Goal: Transaction & Acquisition: Book appointment/travel/reservation

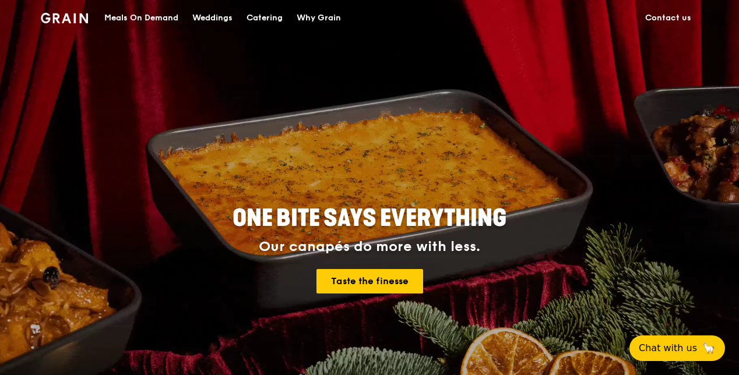
click at [260, 12] on div "Catering" at bounding box center [264, 18] width 36 height 35
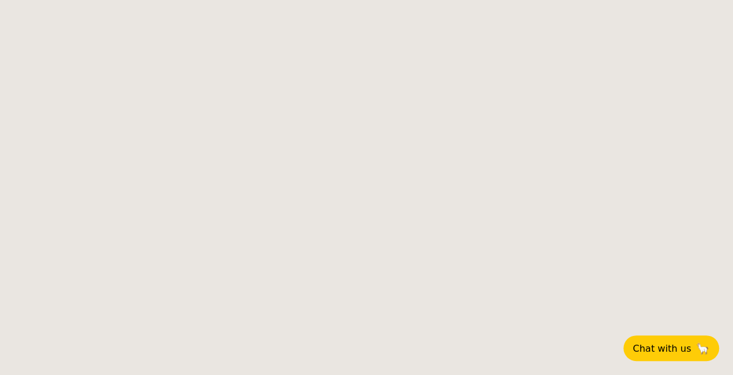
select select
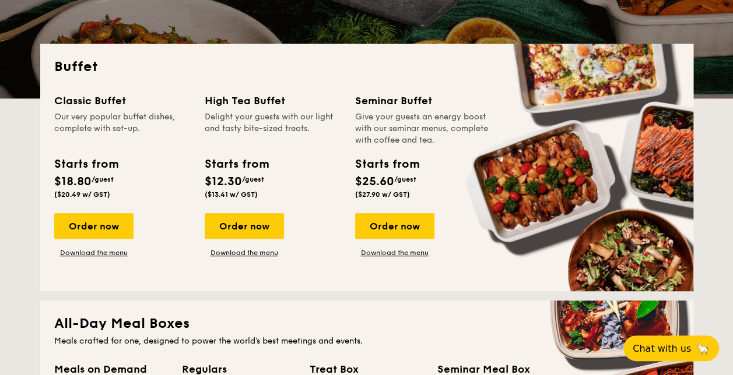
scroll to position [233, 0]
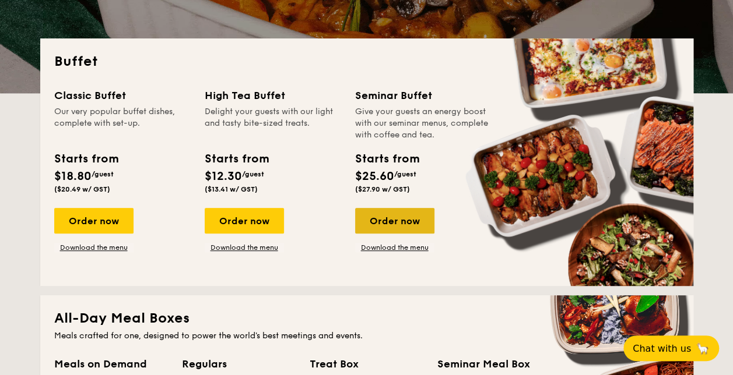
click at [383, 217] on div "Order now" at bounding box center [394, 221] width 79 height 26
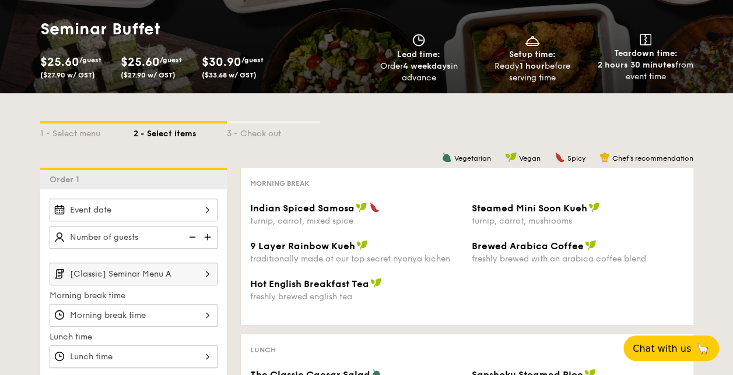
scroll to position [175, 0]
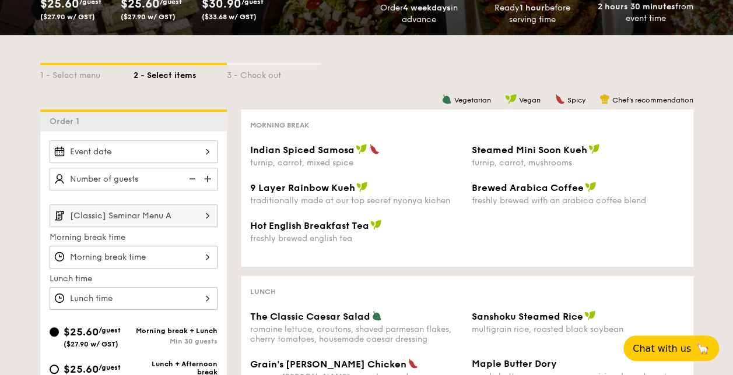
click at [210, 150] on div at bounding box center [134, 151] width 168 height 23
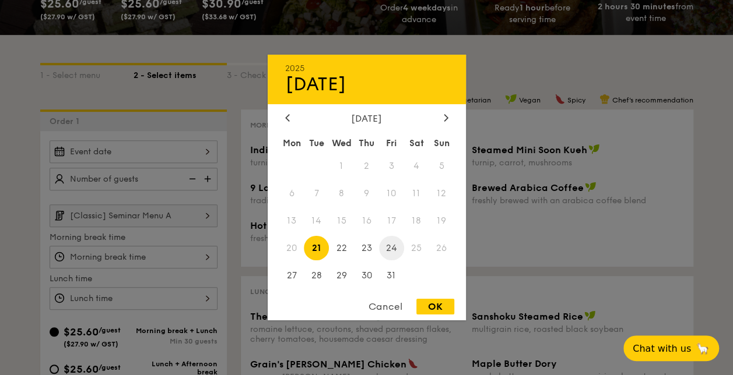
click at [393, 252] on span "24" at bounding box center [391, 247] width 25 height 25
click at [434, 309] on div "OK" at bounding box center [435, 307] width 38 height 16
type input "[DATE]"
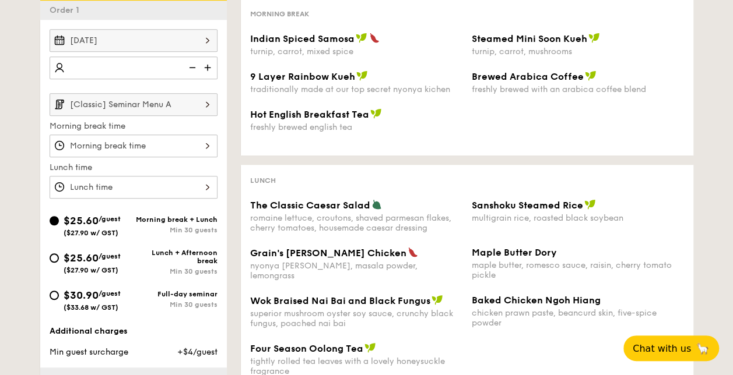
scroll to position [291, 0]
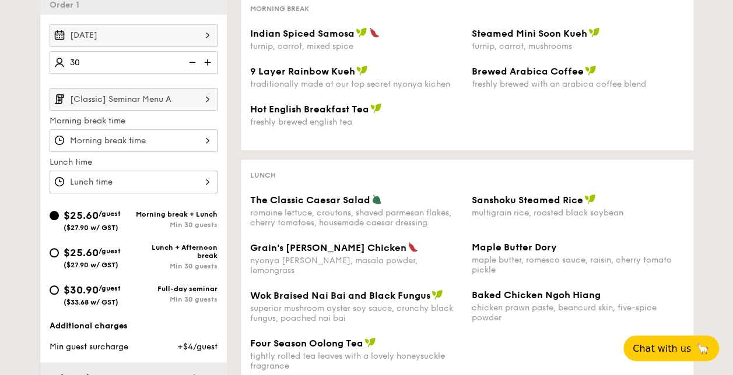
type input "30 guests"
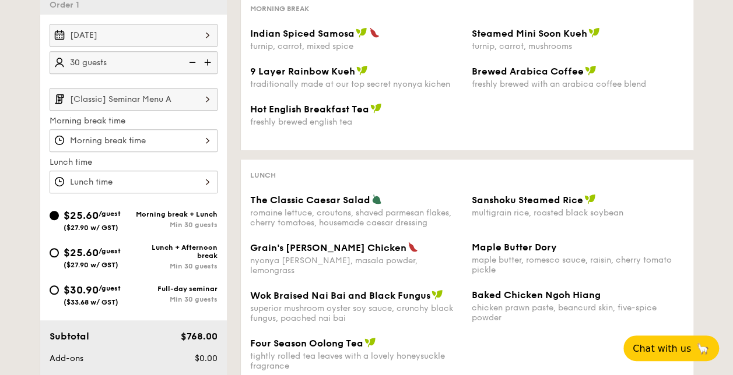
click at [209, 100] on img at bounding box center [208, 99] width 20 height 22
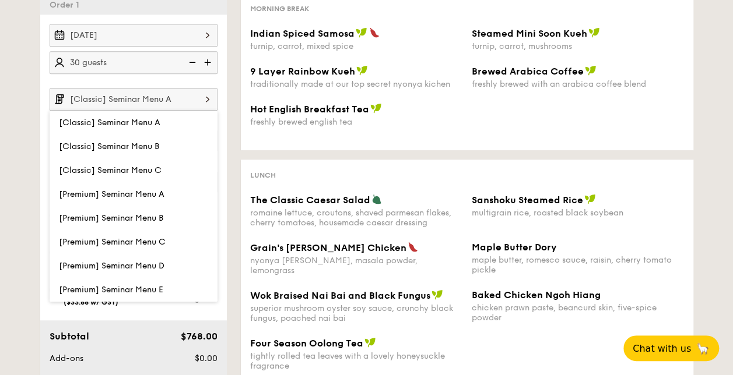
click at [234, 103] on div "Vegetarian Vegan Spicy Chef's recommendation Morning break Indian Spiced Samosa…" at bounding box center [460, 198] width 466 height 411
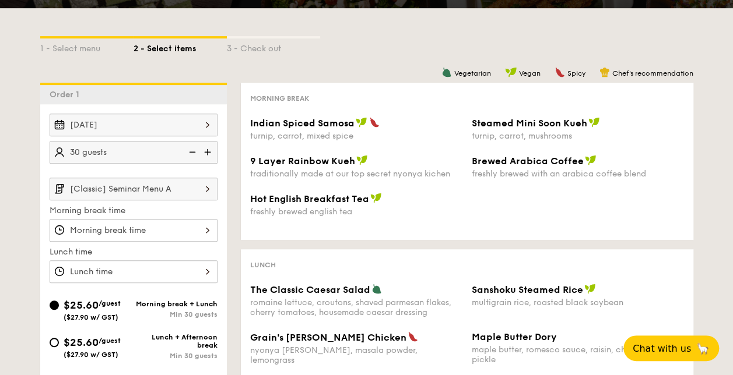
scroll to position [0, 0]
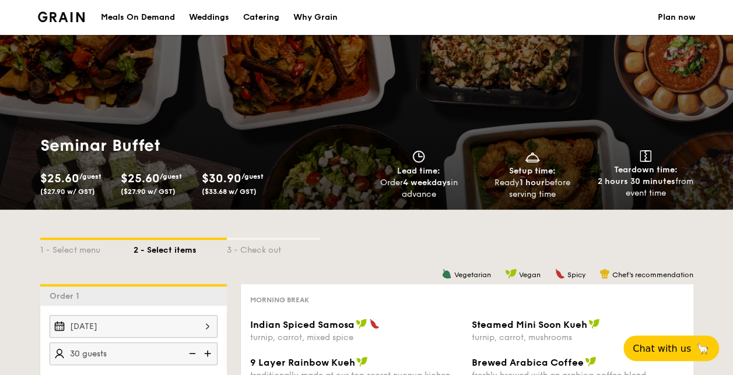
scroll to position [233, 0]
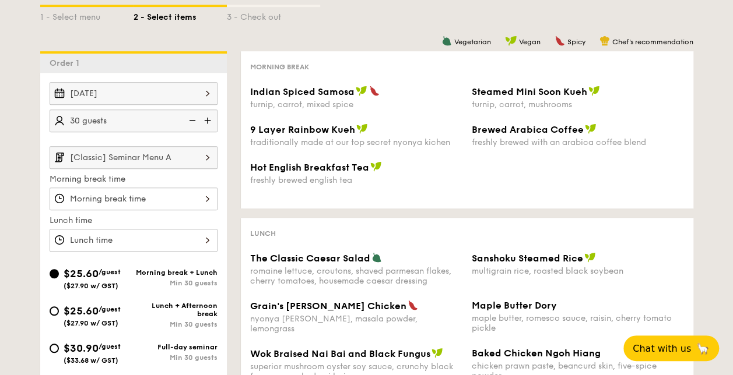
select select
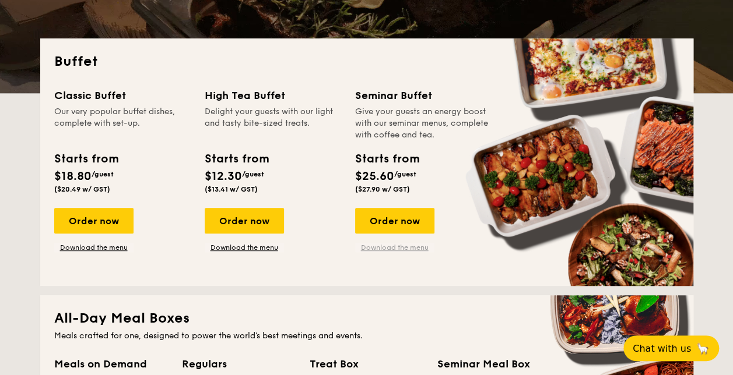
click at [381, 250] on link "Download the menu" at bounding box center [394, 247] width 79 height 9
click at [414, 217] on div "Order now" at bounding box center [394, 221] width 79 height 26
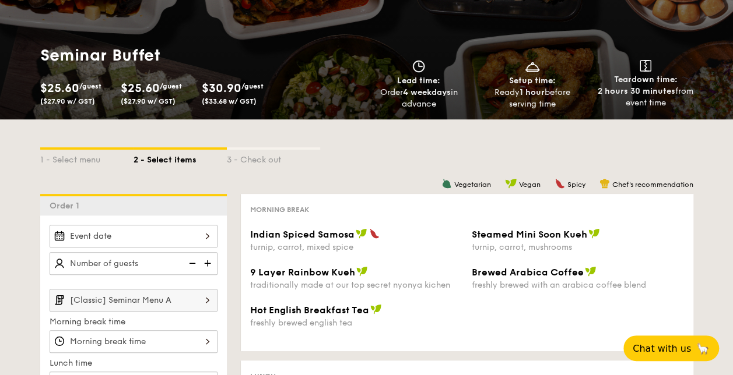
scroll to position [117, 0]
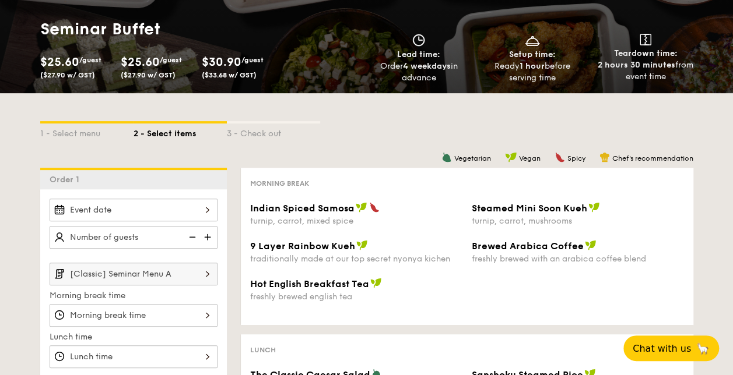
click at [207, 208] on div at bounding box center [134, 210] width 168 height 23
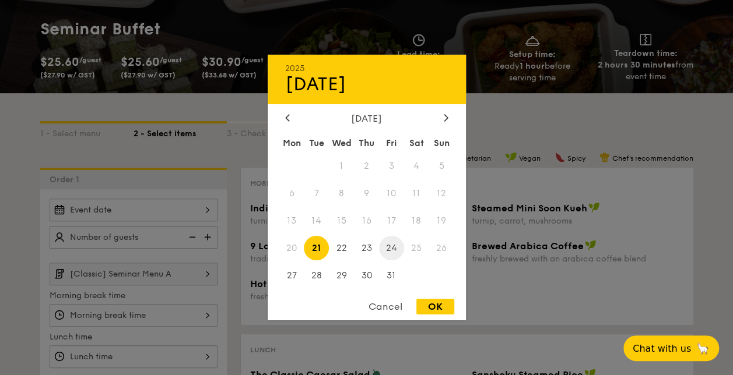
click at [390, 248] on span "24" at bounding box center [391, 247] width 25 height 25
click at [441, 309] on div "OK" at bounding box center [435, 307] width 38 height 16
type input "[DATE]"
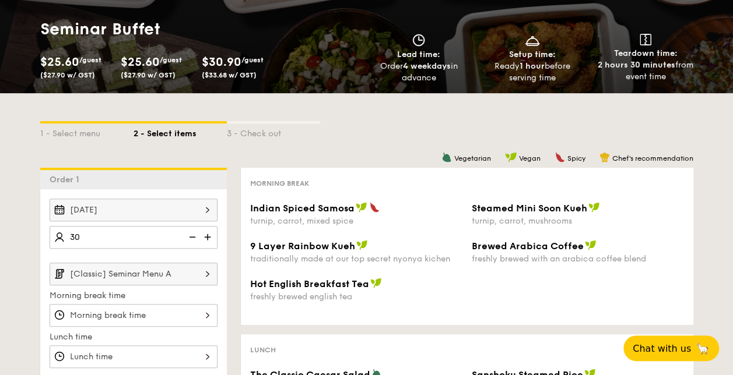
type input "30 guests"
click at [206, 268] on img at bounding box center [208, 274] width 20 height 22
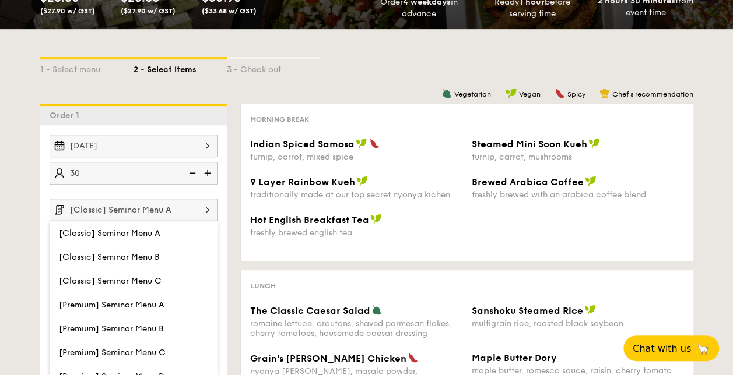
scroll to position [233, 0]
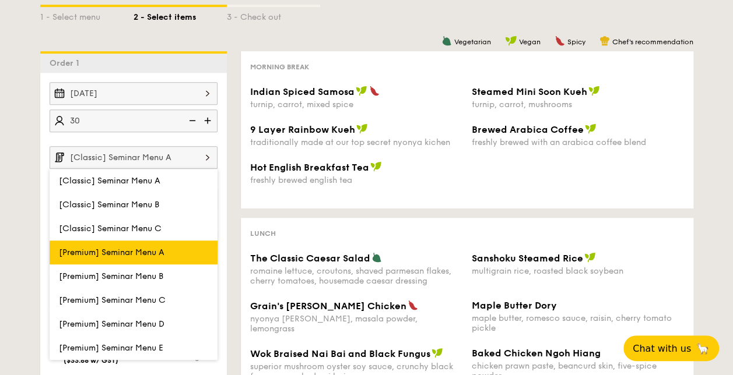
click at [149, 252] on span "[Premium] Seminar Menu A" at bounding box center [111, 253] width 105 height 10
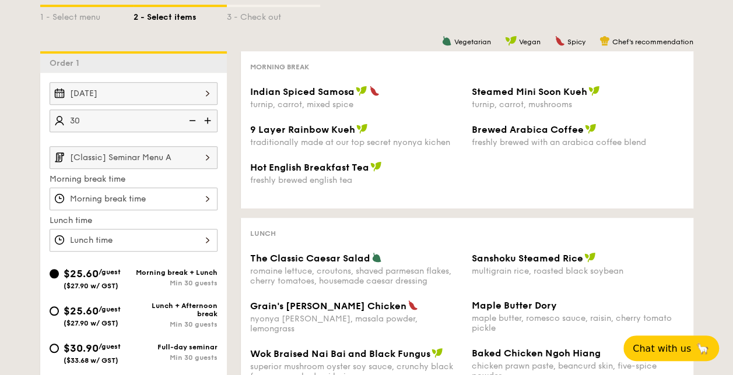
click at [207, 153] on img at bounding box center [208, 157] width 20 height 22
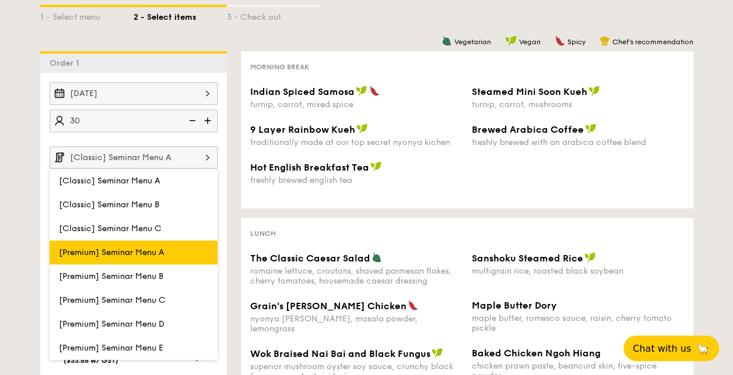
click at [146, 248] on span "[Premium] Seminar Menu A" at bounding box center [111, 253] width 105 height 10
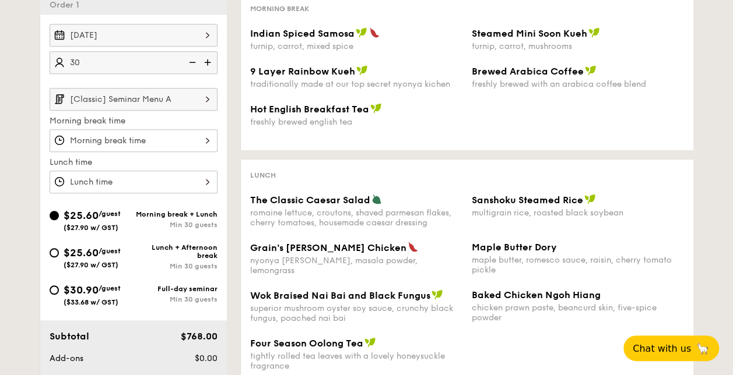
scroll to position [175, 0]
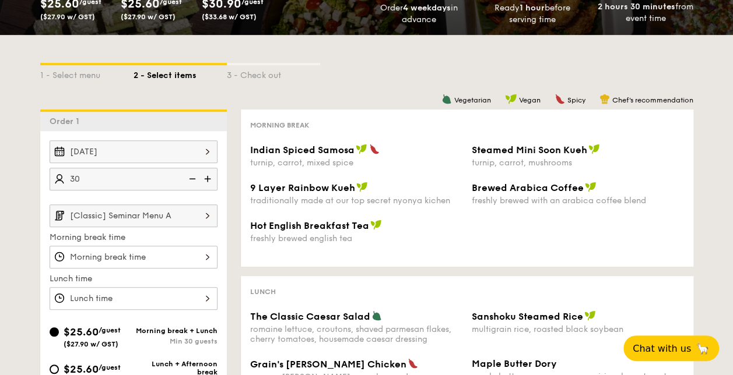
click at [206, 212] on img at bounding box center [208, 216] width 20 height 22
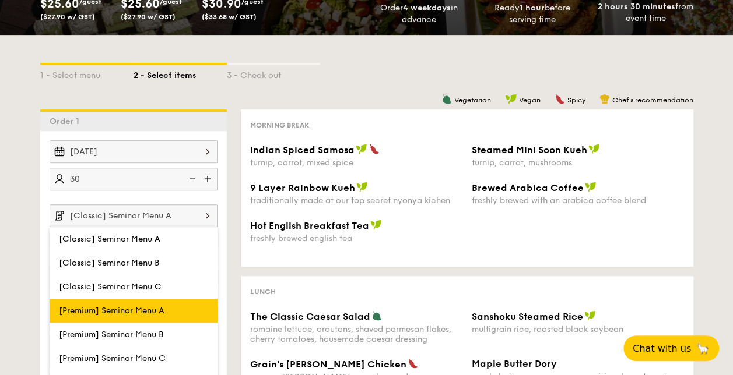
click at [97, 306] on span "[Premium] Seminar Menu A" at bounding box center [111, 311] width 105 height 10
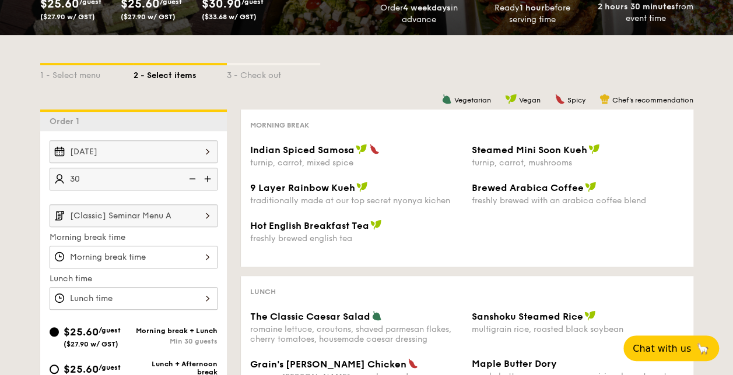
click at [75, 215] on input "[Classic] Seminar Menu A" at bounding box center [134, 216] width 168 height 23
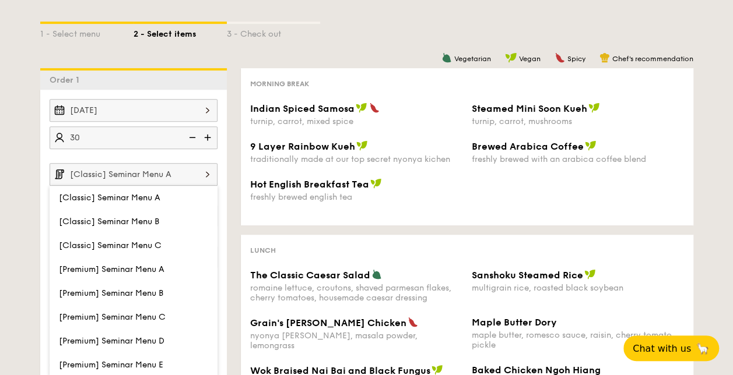
scroll to position [233, 0]
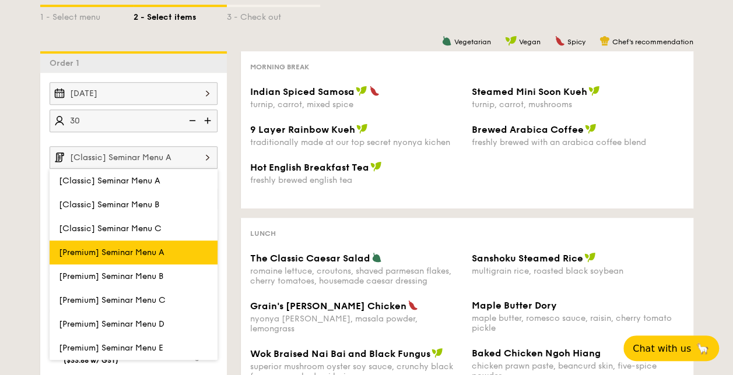
click at [95, 243] on label "[Premium] Seminar Menu A" at bounding box center [134, 253] width 168 height 24
click at [0, 0] on input "[Premium] Seminar Menu A" at bounding box center [0, 0] width 0 height 0
type input "[Premium] Seminar Menu A"
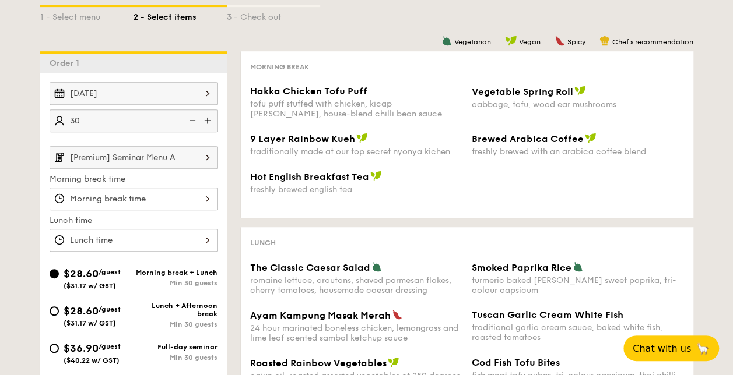
click at [207, 198] on div at bounding box center [134, 199] width 168 height 23
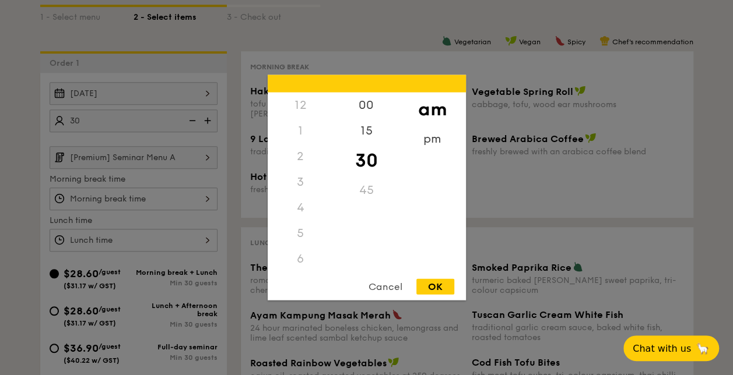
scroll to position [128, 0]
click at [296, 208] on div "9" at bounding box center [300, 212] width 66 height 34
click at [363, 107] on div "00" at bounding box center [366, 110] width 66 height 34
click at [428, 281] on div "OK" at bounding box center [435, 287] width 38 height 16
type input "9:00AM"
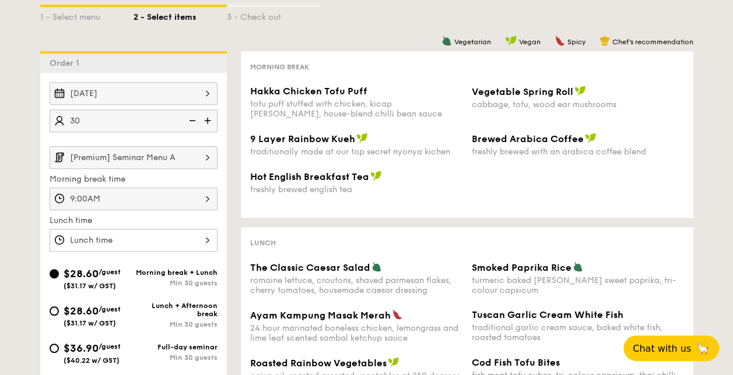
scroll to position [291, 0]
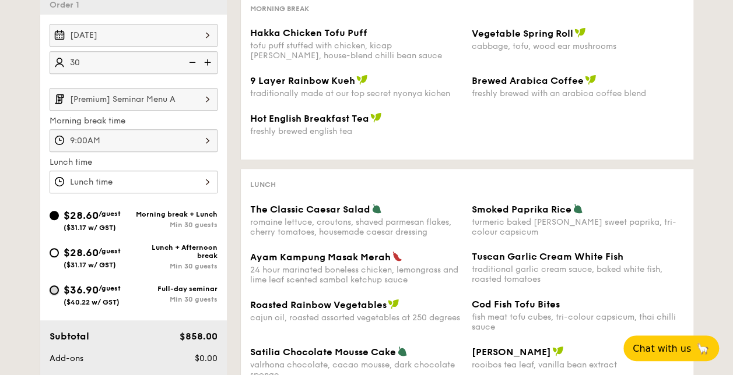
click at [56, 290] on input "$36.90 /guest ($40.22 w/ GST) Full-day seminar Min 30 guests" at bounding box center [54, 290] width 9 height 9
radio input "true"
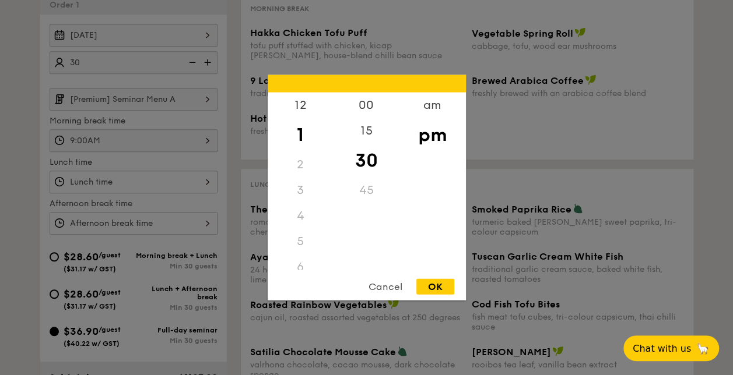
click at [206, 179] on div "12 1 2 3 4 5 6 7 8 9 10 11 00 15 30 45 am pm Cancel OK" at bounding box center [134, 182] width 168 height 23
click at [307, 109] on div "12" at bounding box center [300, 110] width 66 height 34
click at [372, 160] on div "30" at bounding box center [366, 161] width 66 height 34
click at [434, 290] on div "OK" at bounding box center [435, 287] width 38 height 16
type input "12:30PM"
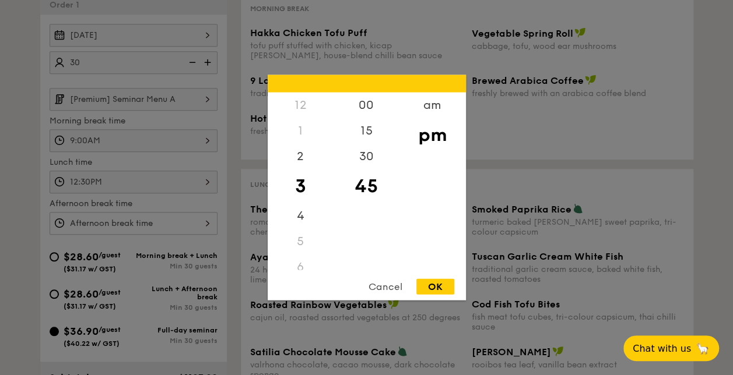
click at [205, 221] on div "12 1 2 3 4 5 6 7 8 9 10 11 00 15 30 45 am pm Cancel OK" at bounding box center [134, 223] width 168 height 23
click at [365, 162] on div "30" at bounding box center [366, 161] width 66 height 34
click at [430, 288] on div "OK" at bounding box center [435, 287] width 38 height 16
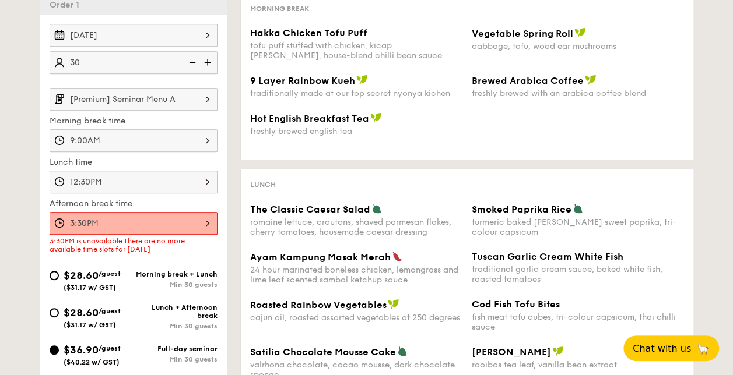
click at [203, 218] on div "3:30PM" at bounding box center [134, 223] width 168 height 23
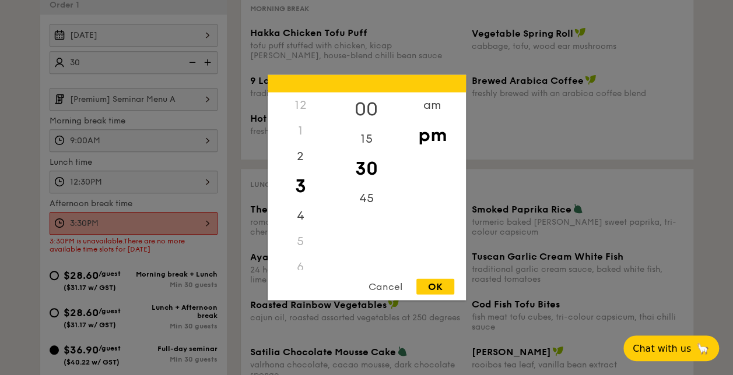
click at [375, 103] on div "00" at bounding box center [366, 110] width 66 height 34
click at [430, 289] on div "OK" at bounding box center [435, 287] width 38 height 16
click at [205, 216] on div "3:00PM 12 1 2 3 4 5 6 7 8 9 10 11 00 15 30 45 am pm Cancel OK" at bounding box center [134, 223] width 168 height 23
click at [301, 213] on div "4" at bounding box center [300, 220] width 66 height 34
click at [437, 286] on div "OK" at bounding box center [435, 287] width 38 height 16
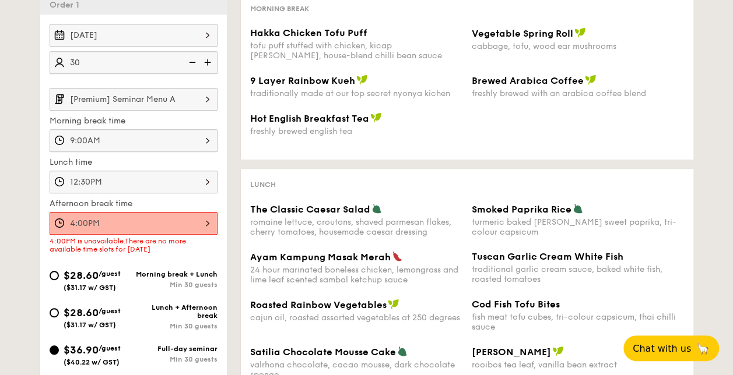
click at [209, 217] on div "4:00PM" at bounding box center [134, 223] width 168 height 23
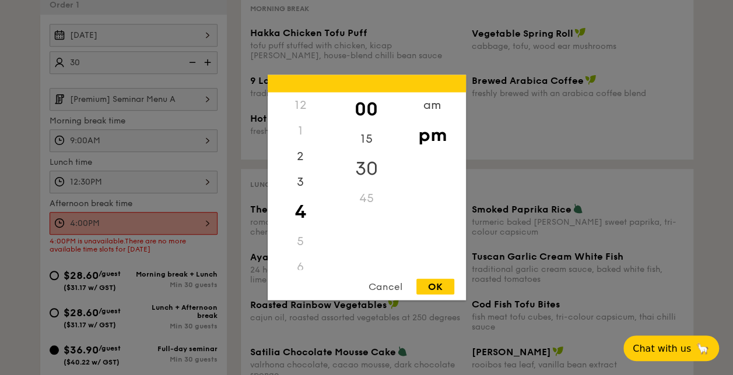
click at [360, 161] on div "30" at bounding box center [366, 169] width 66 height 34
click at [436, 287] on div "OK" at bounding box center [435, 287] width 38 height 16
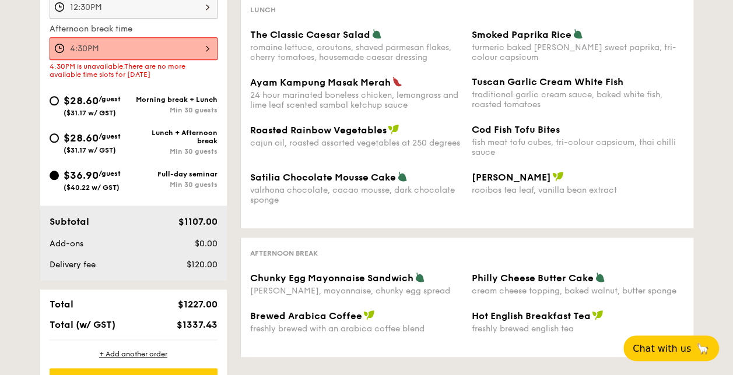
scroll to position [350, 0]
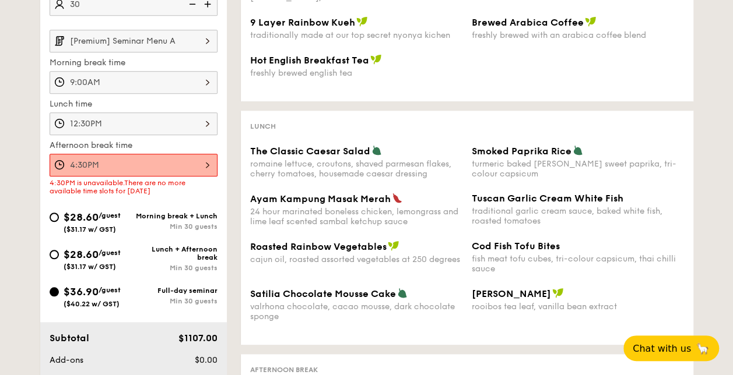
click at [202, 157] on div "4:30PM" at bounding box center [134, 165] width 168 height 23
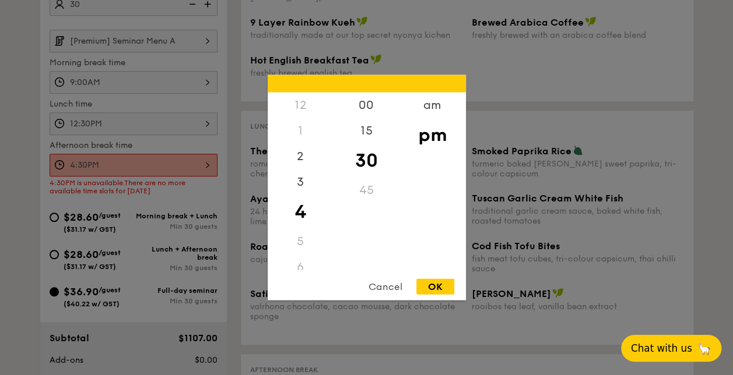
click at [667, 348] on span "Chat with us" at bounding box center [661, 349] width 61 height 12
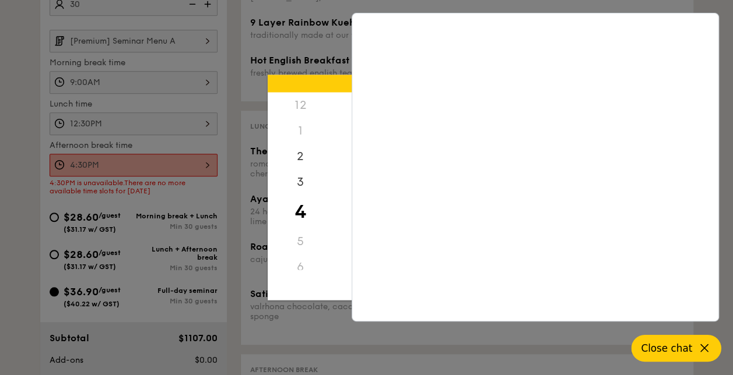
click at [682, 348] on span "Close chat" at bounding box center [665, 349] width 51 height 12
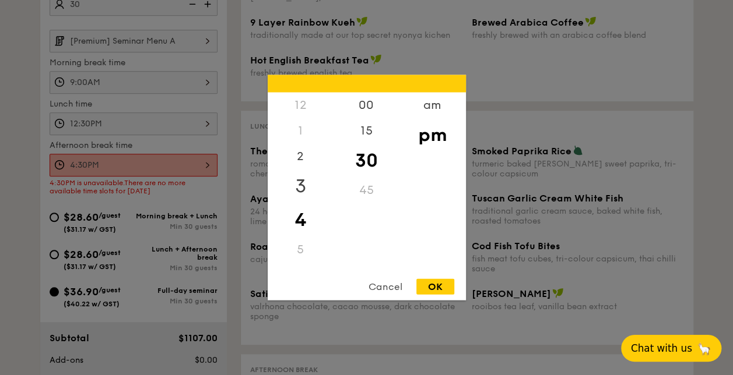
click at [295, 189] on div "3" at bounding box center [300, 187] width 66 height 34
click at [434, 284] on div "OK" at bounding box center [435, 287] width 38 height 16
type input "3:30PM"
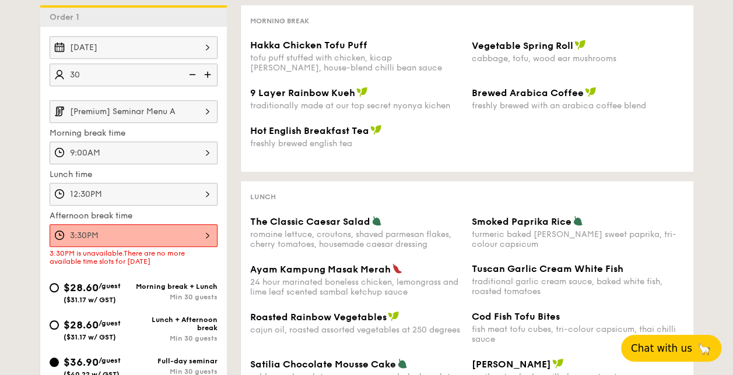
scroll to position [233, 0]
